Goal: Information Seeking & Learning: Learn about a topic

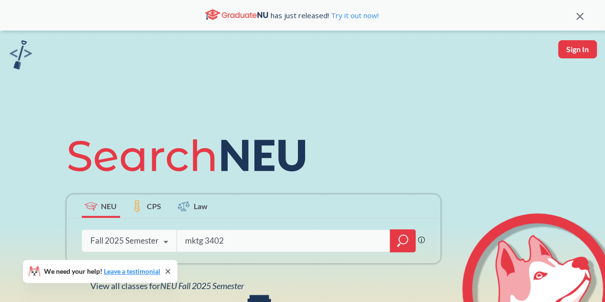
type input "mktg 3402"
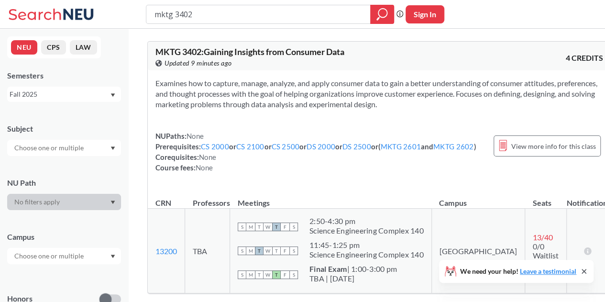
click at [267, 52] on span "MKTG 3402 : Gaining Insights from Consumer Data" at bounding box center [249, 51] width 189 height 11
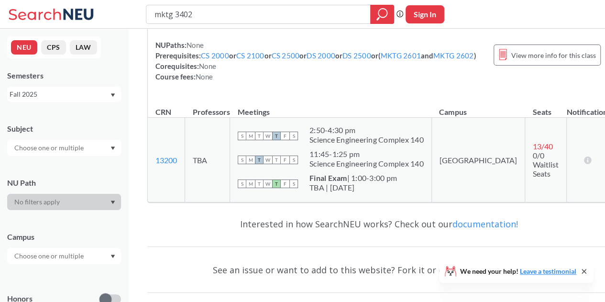
scroll to position [91, 0]
click at [185, 21] on input "mktg 3402" at bounding box center [259, 14] width 210 height 16
type input "mktg 2602"
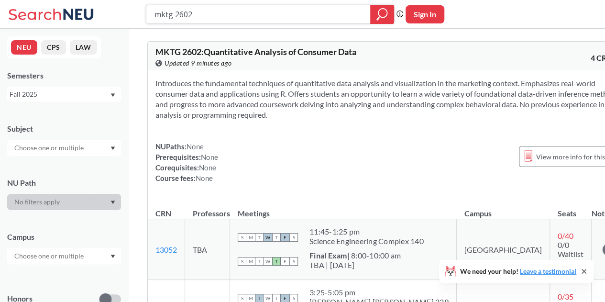
click at [336, 18] on input "mktg 2602" at bounding box center [259, 14] width 210 height 16
type input "systems"
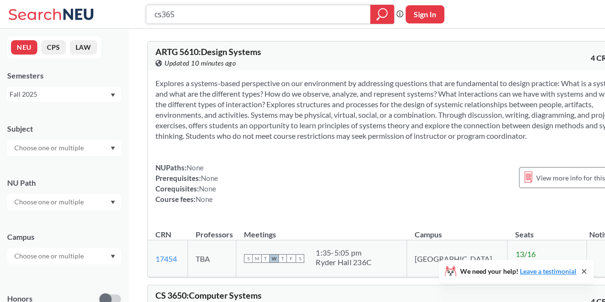
type input "cs3650"
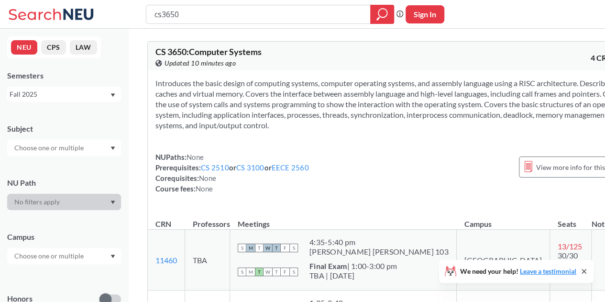
click at [249, 56] on span "CS 3650 : Computer Systems" at bounding box center [208, 51] width 106 height 11
click at [229, 53] on span "CS 3650 : Computer Systems" at bounding box center [208, 51] width 106 height 11
click at [536, 170] on span "View more info for this class" at bounding box center [578, 167] width 85 height 12
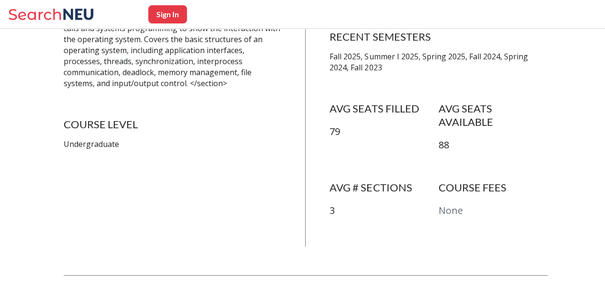
scroll to position [538, 0]
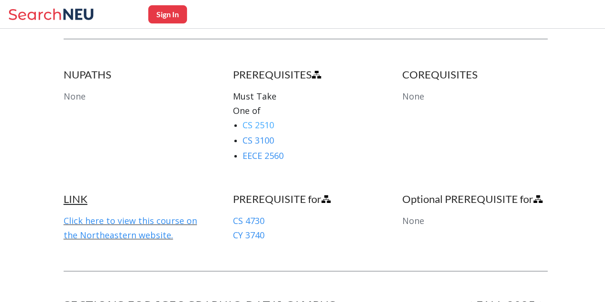
click at [267, 119] on link "CS 2510" at bounding box center [259, 124] width 32 height 11
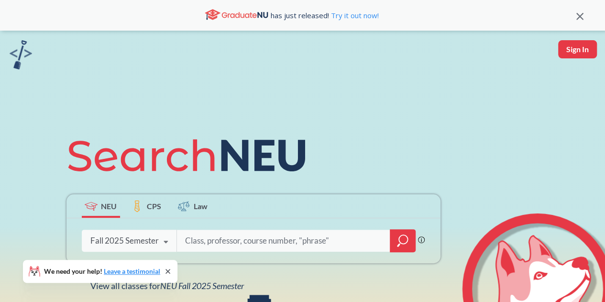
click at [222, 234] on input "search" at bounding box center [283, 241] width 199 height 20
type input "software engineering"
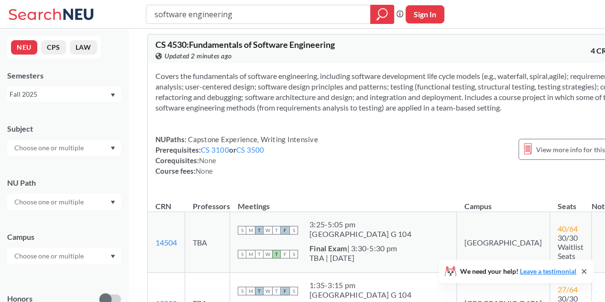
scroll to position [617, 0]
